Goal: Task Accomplishment & Management: Use online tool/utility

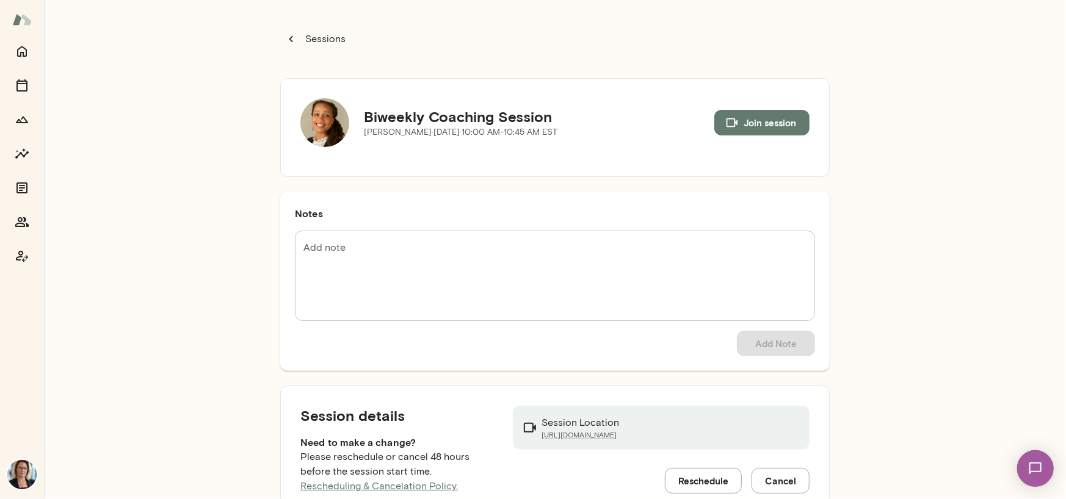
click at [10, 61] on div at bounding box center [22, 154] width 24 height 230
click at [18, 51] on icon "Home" at bounding box center [22, 51] width 10 height 11
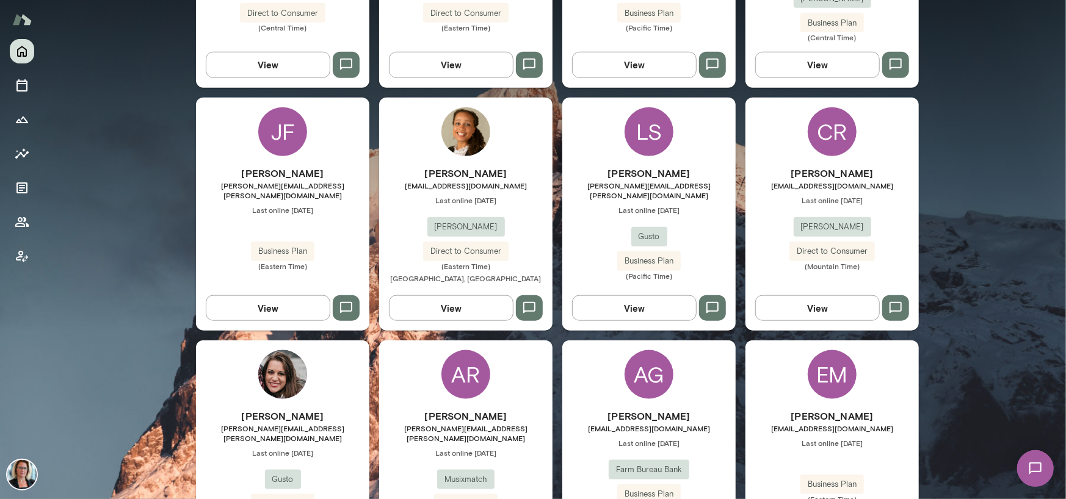
scroll to position [794, 0]
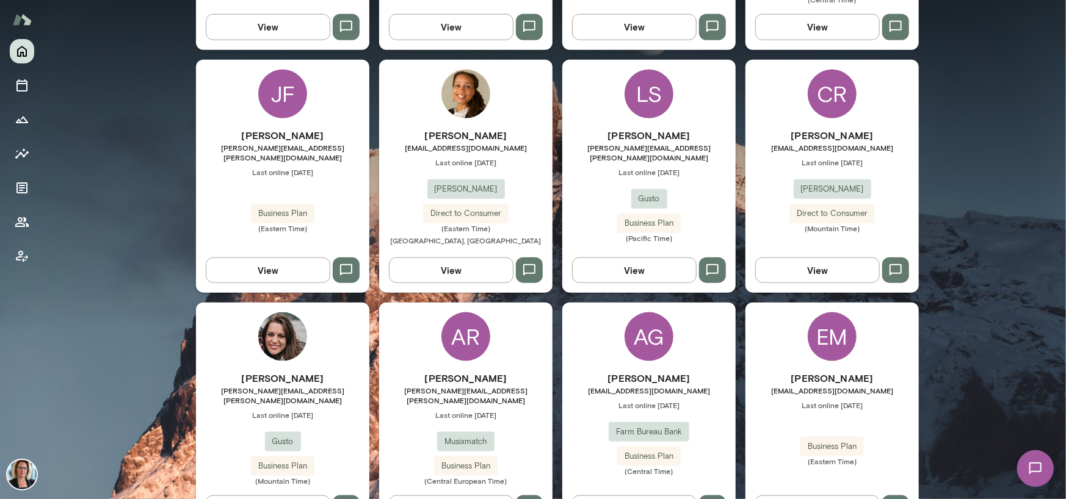
click at [274, 317] on img at bounding box center [282, 337] width 49 height 49
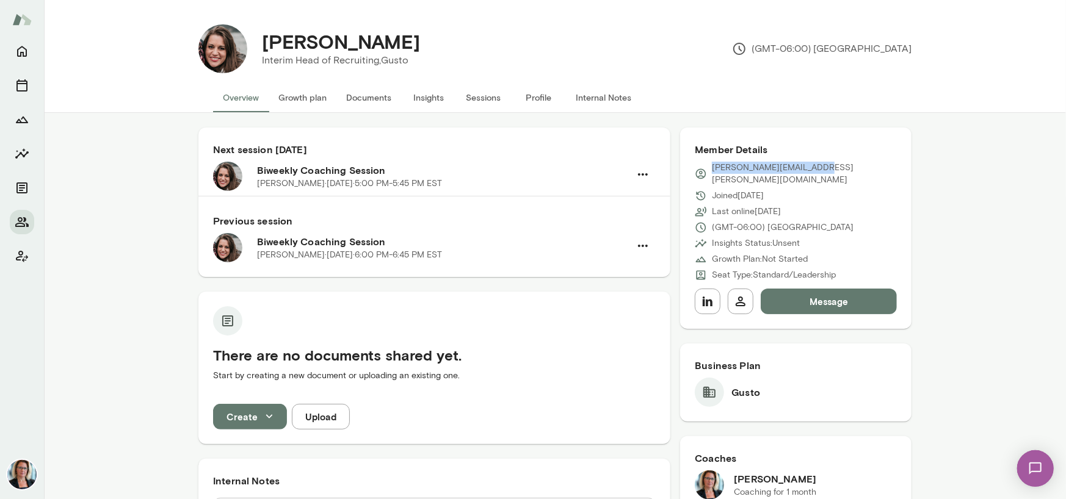
drag, startPoint x: 816, startPoint y: 169, endPoint x: 708, endPoint y: 173, distance: 108.1
click at [708, 173] on div "[PERSON_NAME][EMAIL_ADDRESS][PERSON_NAME][DOMAIN_NAME]" at bounding box center [796, 174] width 202 height 24
copy p "[PERSON_NAME][EMAIL_ADDRESS][PERSON_NAME][DOMAIN_NAME]"
click at [22, 49] on icon "Home" at bounding box center [22, 51] width 15 height 15
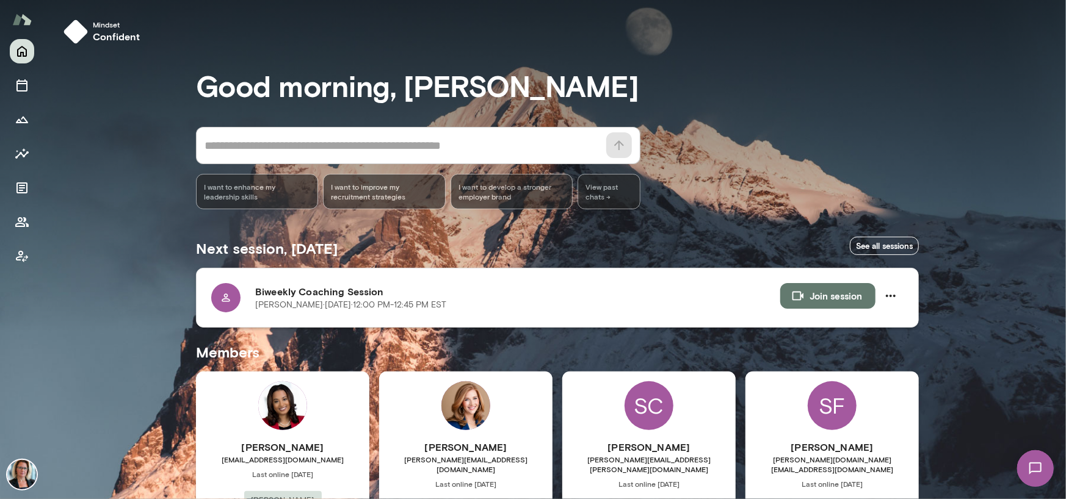
click at [830, 298] on button "Join session" at bounding box center [827, 296] width 95 height 26
